Goal: Transaction & Acquisition: Purchase product/service

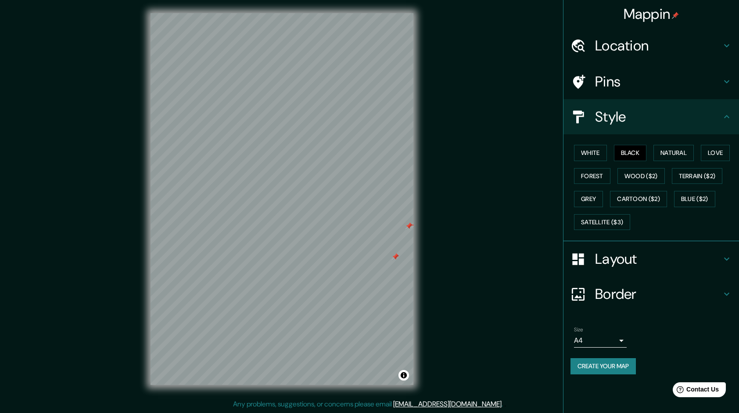
click at [414, 254] on div "© Mapbox © OpenStreetMap Improve this map" at bounding box center [282, 199] width 291 height 400
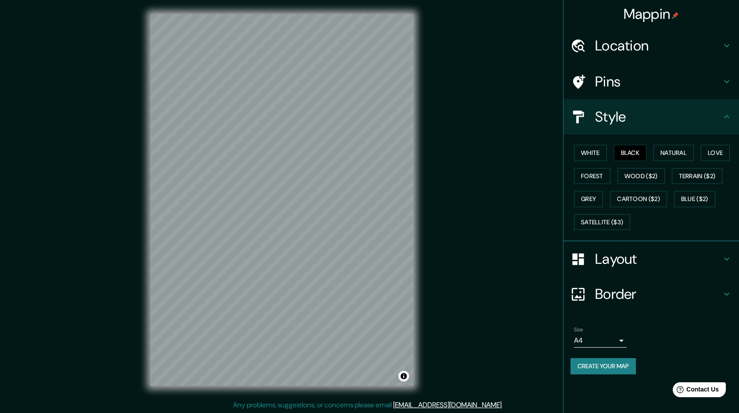
click at [423, 271] on div "© Mapbox © OpenStreetMap Improve this map" at bounding box center [282, 200] width 291 height 400
click at [355, 362] on div at bounding box center [358, 358] width 7 height 7
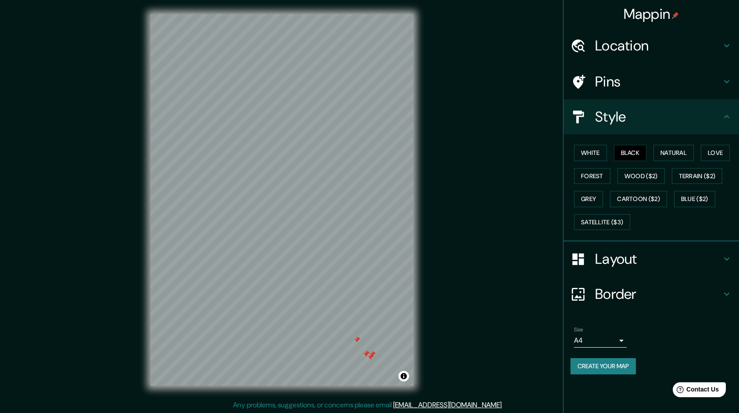
click at [367, 360] on div at bounding box center [370, 356] width 7 height 7
click at [348, 340] on div at bounding box center [345, 340] width 7 height 7
click at [412, 264] on div at bounding box center [412, 263] width 7 height 7
drag, startPoint x: 303, startPoint y: 202, endPoint x: 327, endPoint y: 184, distance: 30.0
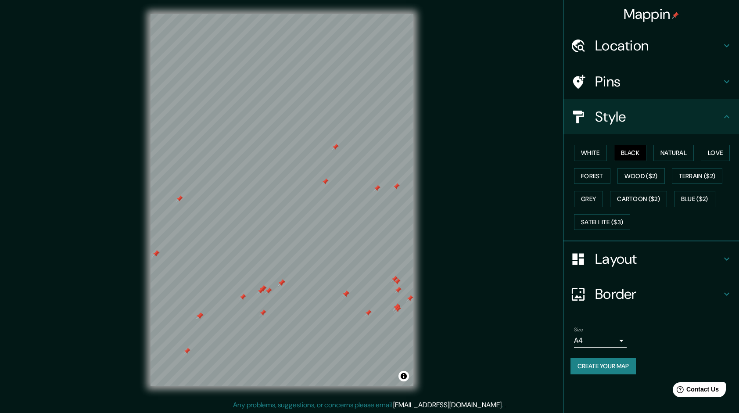
click at [327, 184] on div at bounding box center [325, 181] width 7 height 7
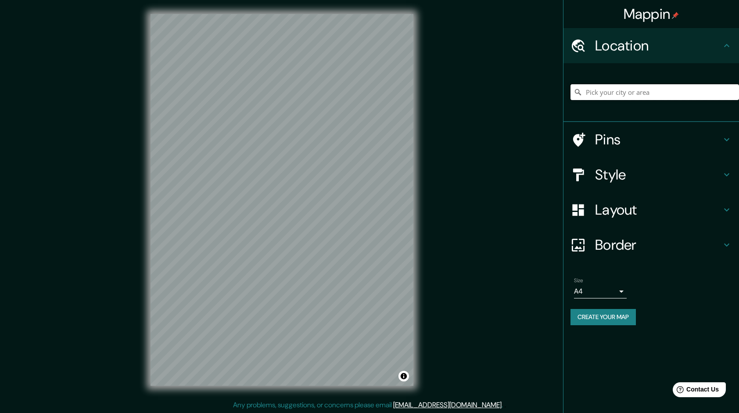
click at [651, 96] on input "Pick your city or area" at bounding box center [655, 92] width 169 height 16
click at [651, 89] on input "Pick your city or area" at bounding box center [655, 92] width 169 height 16
paste input "santa [PERSON_NAME] [GEOGRAPHIC_DATA] [GEOGRAPHIC_DATA]"
type input "[GEOGRAPHIC_DATA][PERSON_NAME], [GEOGRAPHIC_DATA], [GEOGRAPHIC_DATA], [GEOGRAPH…"
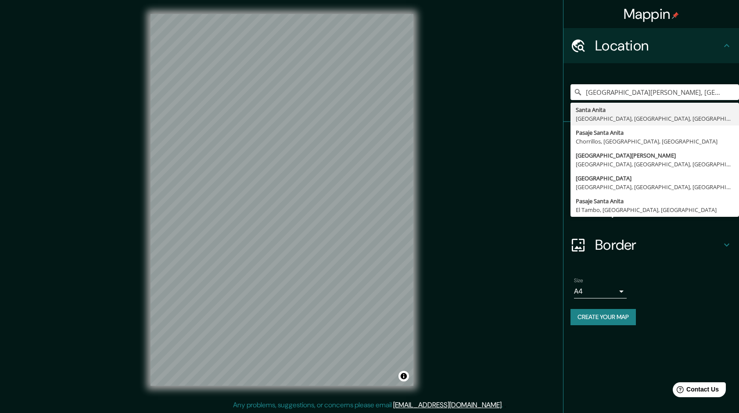
click at [518, 123] on div "Mappin Location [GEOGRAPHIC_DATA][PERSON_NAME], [GEOGRAPHIC_DATA], [GEOGRAPHIC_…" at bounding box center [369, 207] width 739 height 414
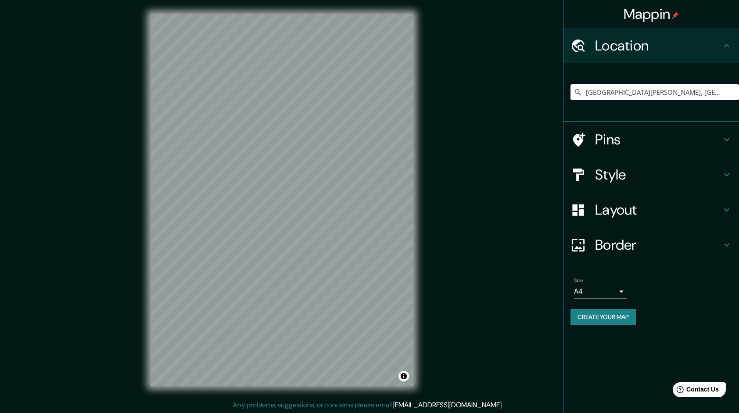
click at [630, 175] on h4 "Style" at bounding box center [658, 175] width 126 height 18
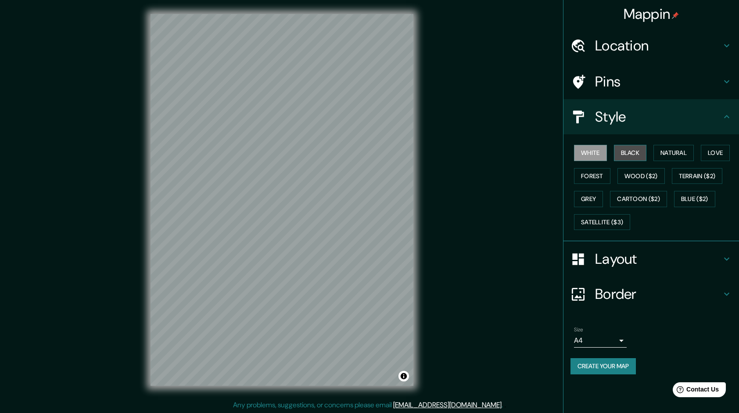
click at [630, 148] on button "Black" at bounding box center [630, 153] width 33 height 16
drag, startPoint x: 326, startPoint y: 282, endPoint x: 324, endPoint y: 290, distance: 8.5
click at [326, 285] on div at bounding box center [325, 281] width 7 height 7
click at [324, 285] on div at bounding box center [325, 281] width 7 height 7
drag, startPoint x: 320, startPoint y: 206, endPoint x: 347, endPoint y: 284, distance: 82.5
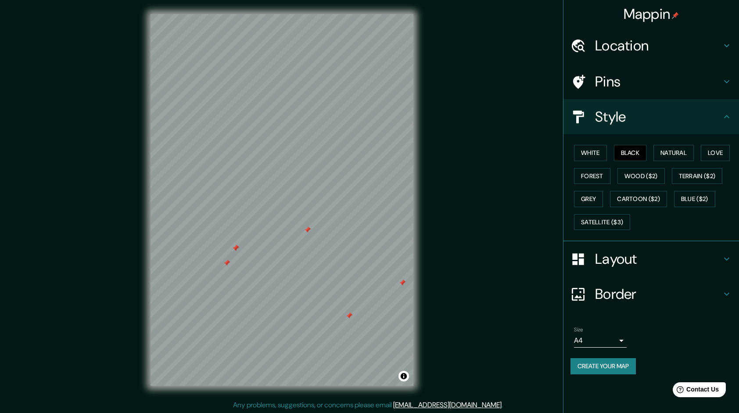
click at [311, 234] on div at bounding box center [307, 230] width 7 height 7
drag, startPoint x: 330, startPoint y: 253, endPoint x: 308, endPoint y: 247, distance: 22.9
click at [308, 247] on div at bounding box center [309, 244] width 7 height 7
click at [308, 247] on div at bounding box center [311, 243] width 7 height 7
click at [358, 253] on div at bounding box center [360, 251] width 7 height 7
